Goal: Information Seeking & Learning: Learn about a topic

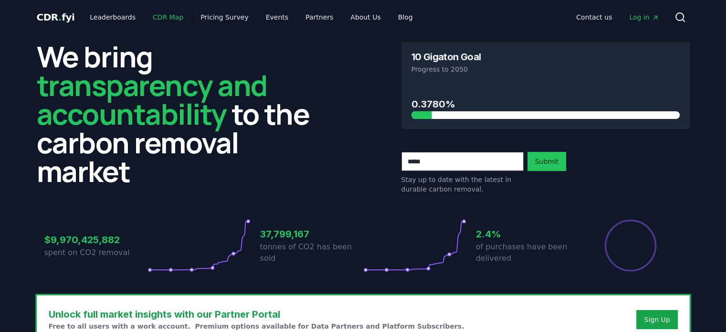
click at [168, 20] on link "CDR Map" at bounding box center [168, 17] width 46 height 17
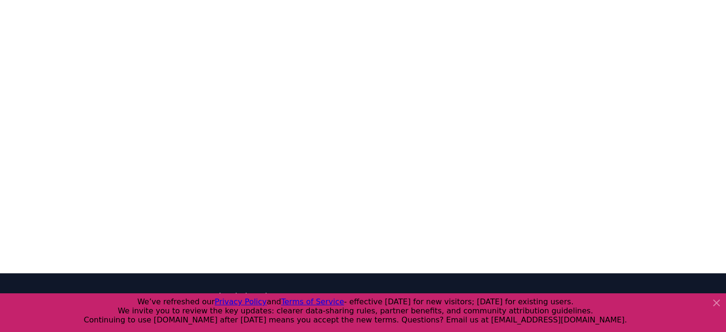
scroll to position [294, 0]
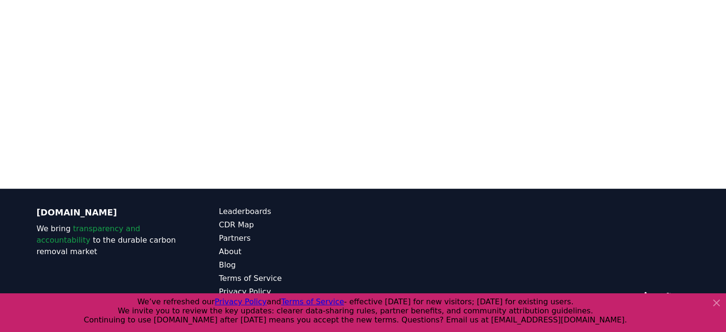
click at [713, 303] on icon at bounding box center [716, 302] width 11 height 11
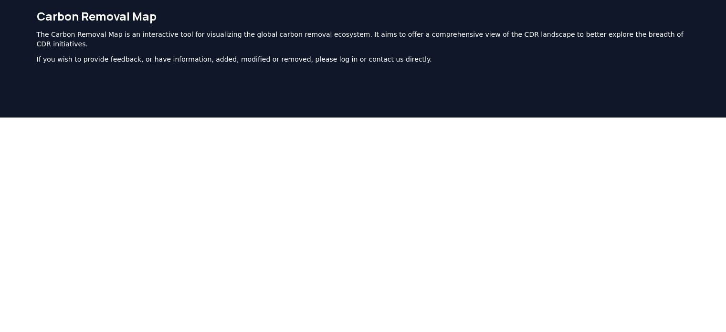
scroll to position [0, 0]
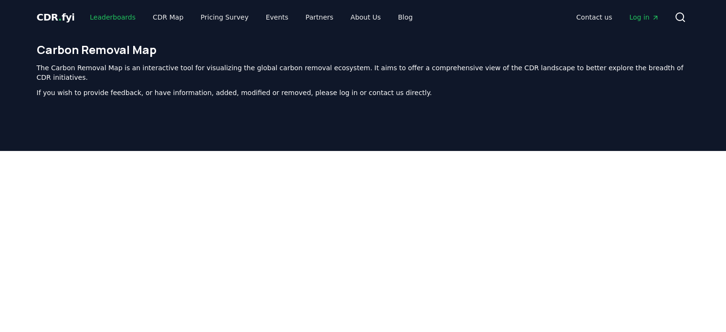
click at [116, 19] on link "Leaderboards" at bounding box center [112, 17] width 61 height 17
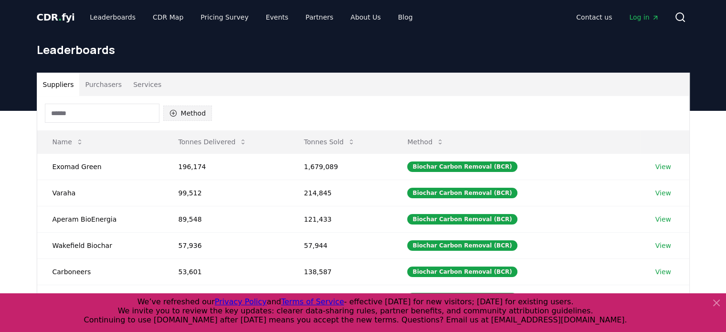
click at [186, 114] on button "Method" at bounding box center [187, 112] width 49 height 15
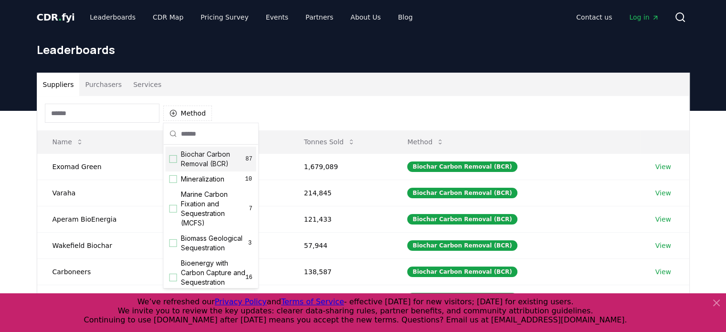
click at [174, 161] on div "Suggestions" at bounding box center [173, 159] width 8 height 8
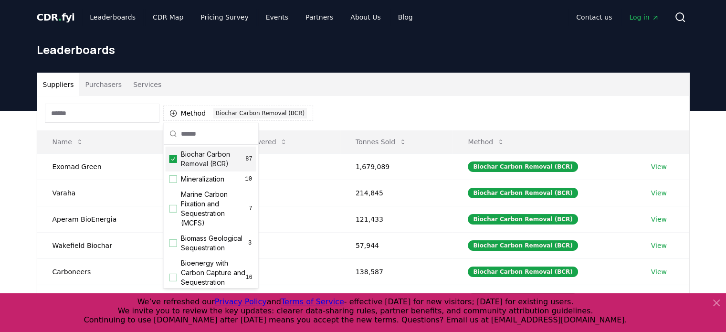
click at [652, 111] on div "Method 1 Biochar Carbon Removal (BCR)" at bounding box center [363, 113] width 652 height 34
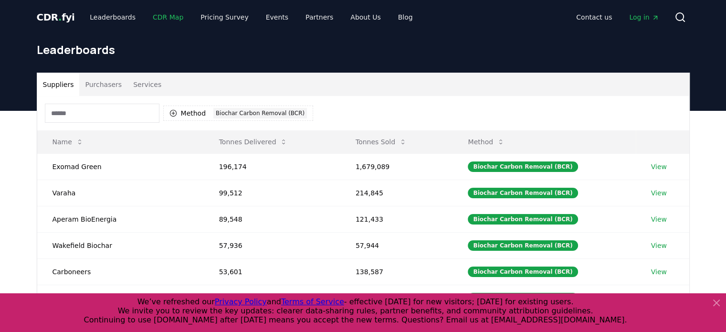
click at [158, 19] on link "CDR Map" at bounding box center [168, 17] width 46 height 17
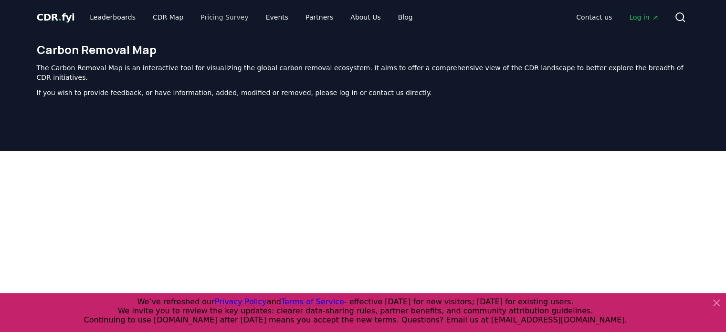
click at [213, 18] on link "Pricing Survey" at bounding box center [224, 17] width 63 height 17
click at [223, 15] on link "Pricing Survey" at bounding box center [224, 17] width 63 height 17
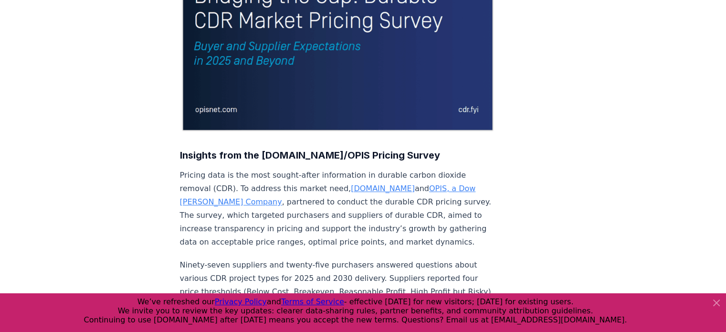
scroll to position [334, 0]
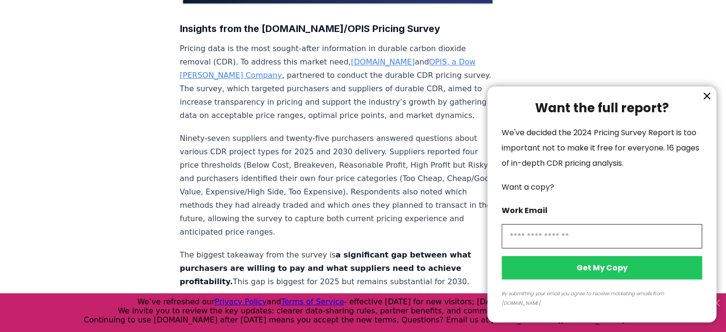
click at [709, 99] on icon "information" at bounding box center [707, 96] width 6 height 6
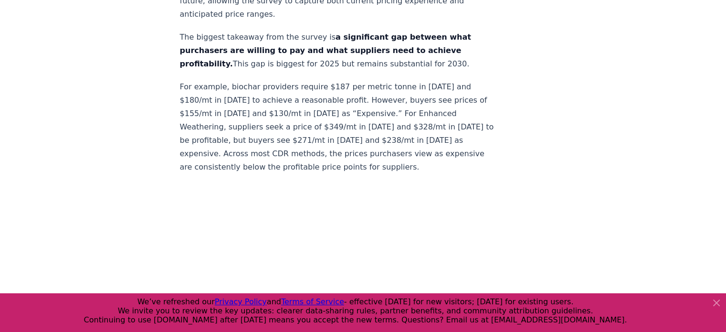
scroll to position [620, 0]
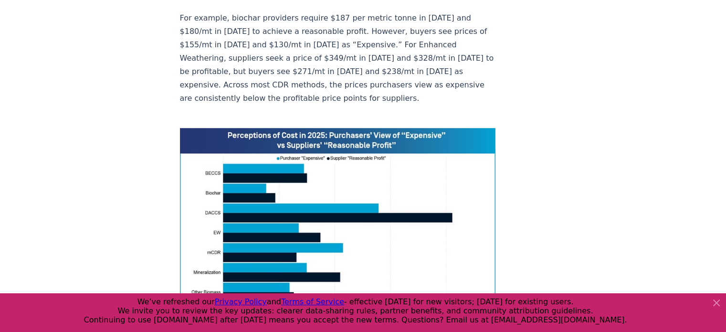
click at [248, 160] on img at bounding box center [338, 227] width 316 height 198
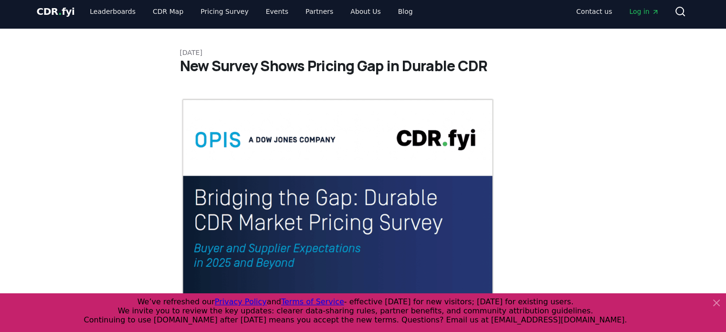
scroll to position [0, 0]
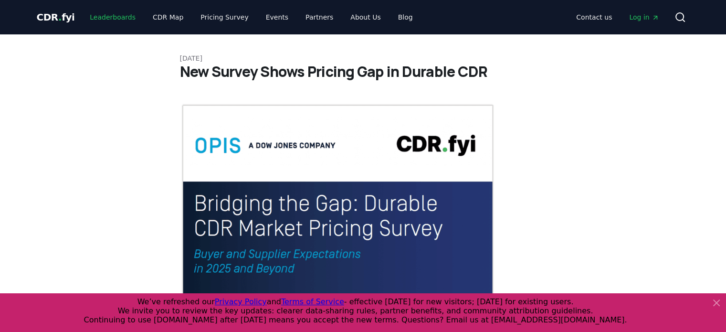
click at [107, 18] on link "Leaderboards" at bounding box center [112, 17] width 61 height 17
